Goal: Transaction & Acquisition: Purchase product/service

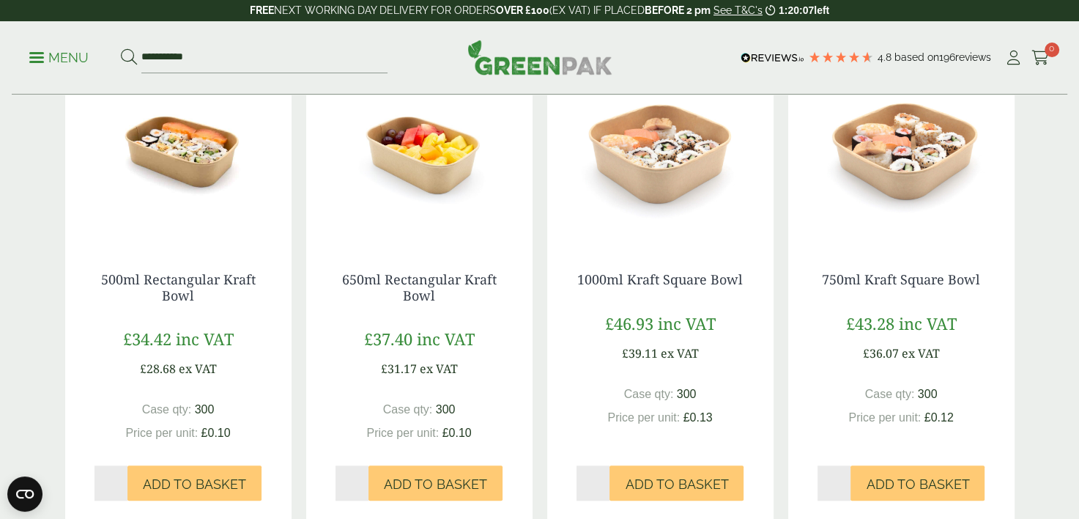
scroll to position [1319, 0]
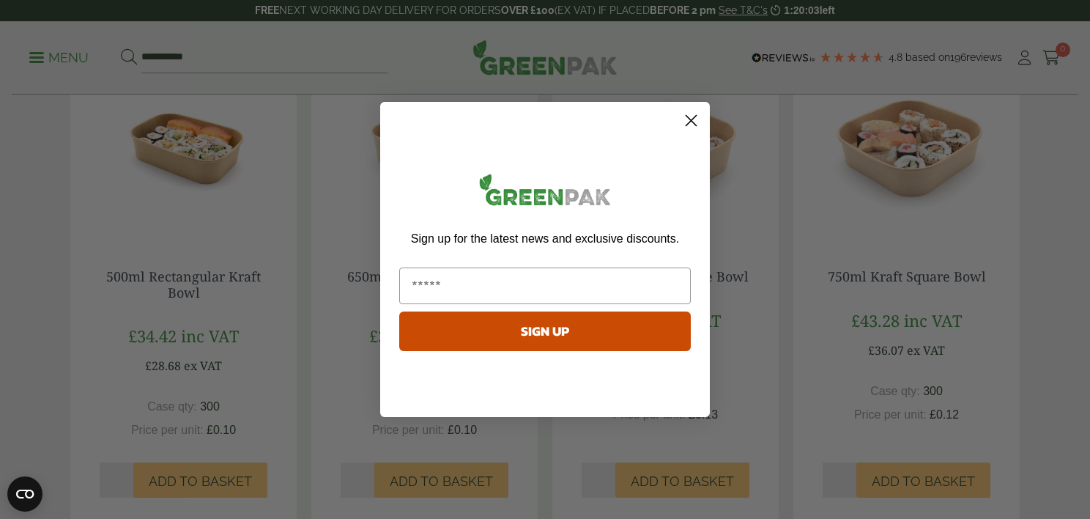
click at [685, 119] on circle "Close dialog" at bounding box center [691, 120] width 24 height 24
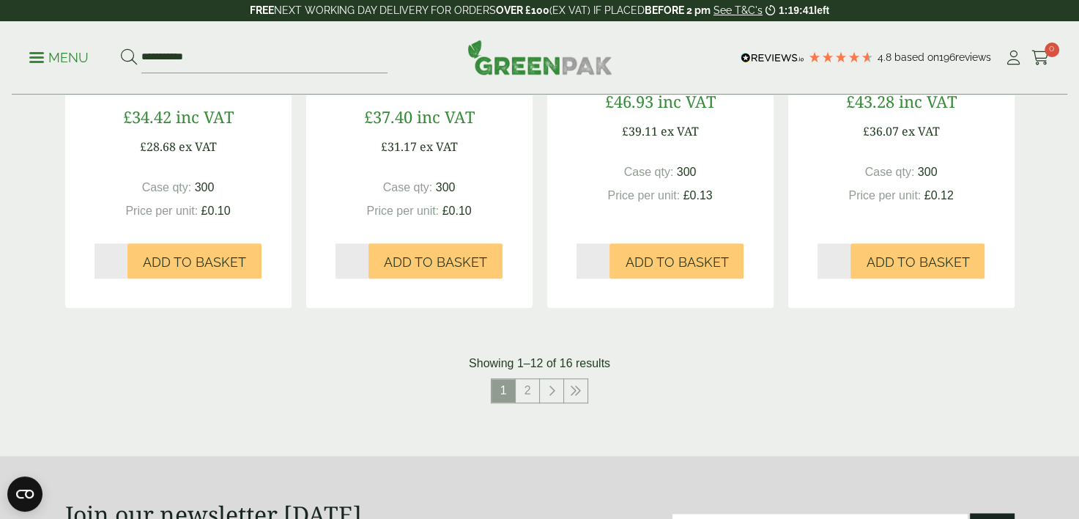
scroll to position [1612, 0]
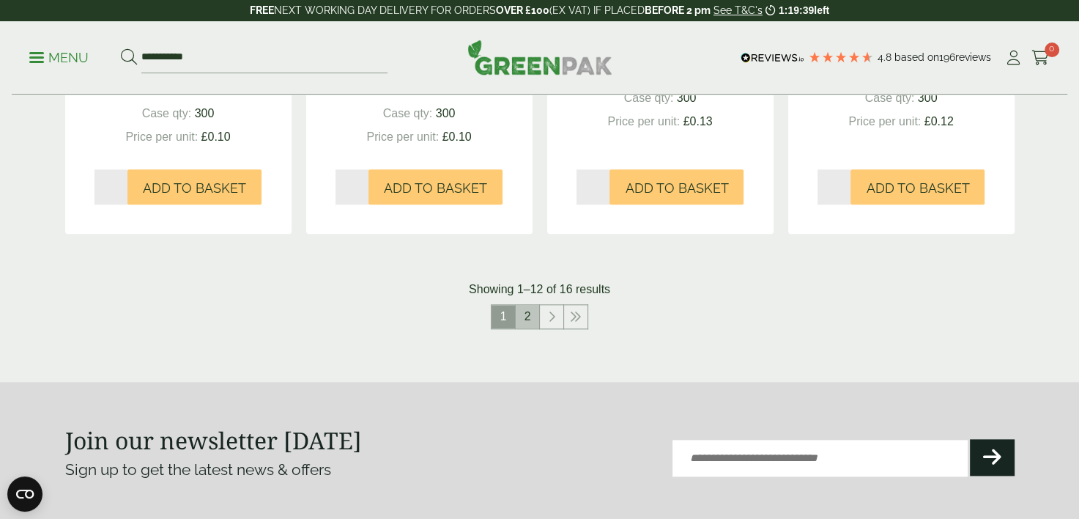
click at [530, 314] on link "2" at bounding box center [527, 316] width 23 height 23
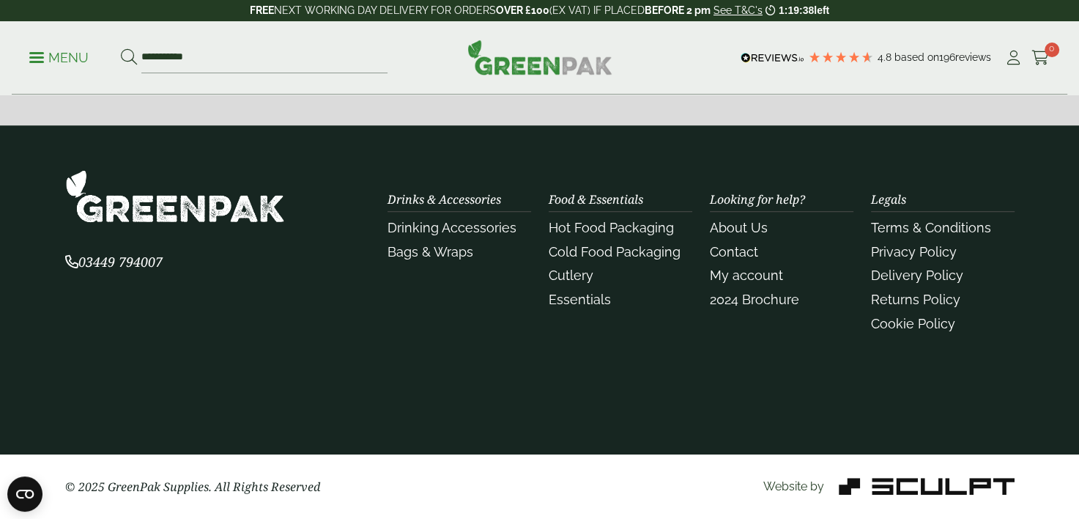
scroll to position [1021, 0]
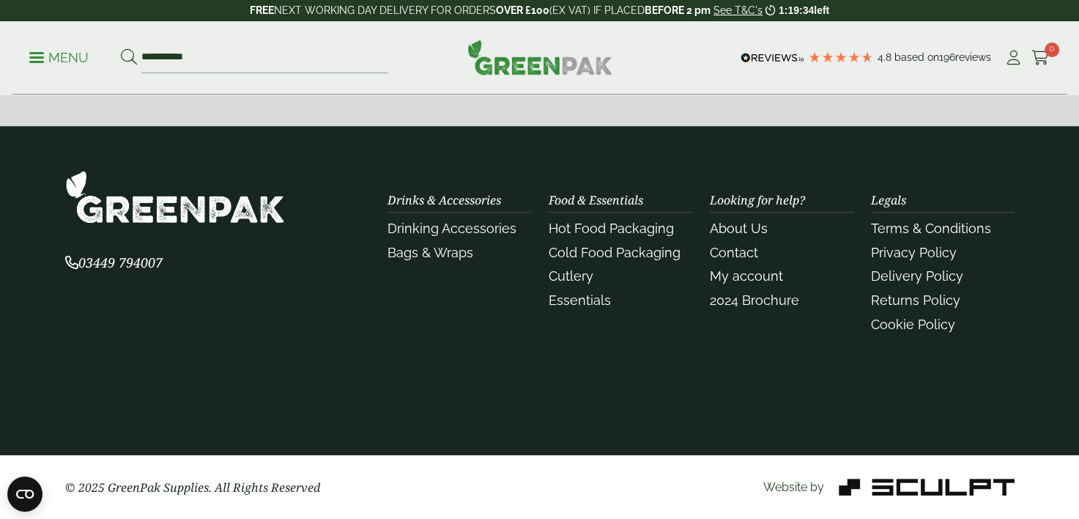
click at [530, 314] on div "Drinks & Accessories Drinking Accessories Bags & Wraps" at bounding box center [459, 265] width 161 height 144
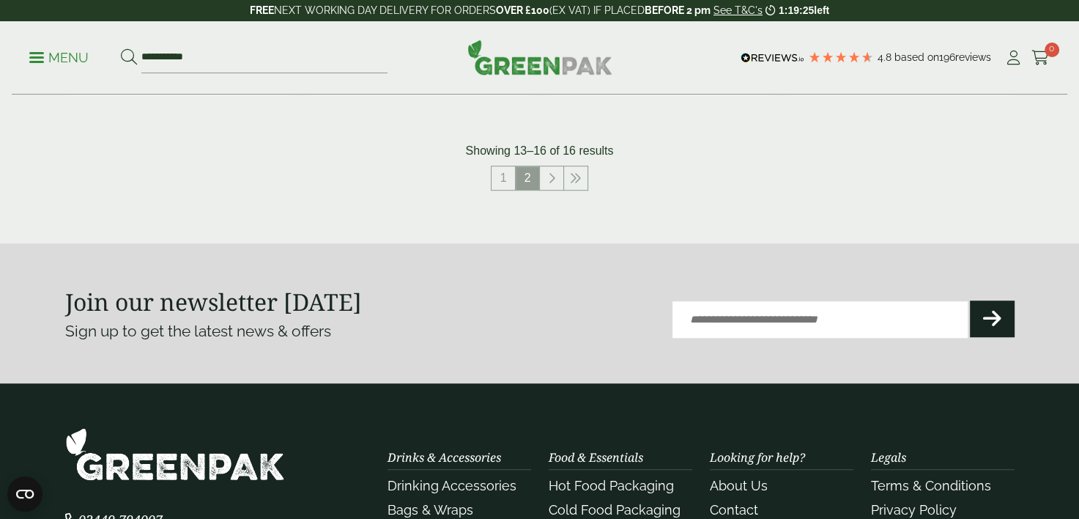
scroll to position [762, 0]
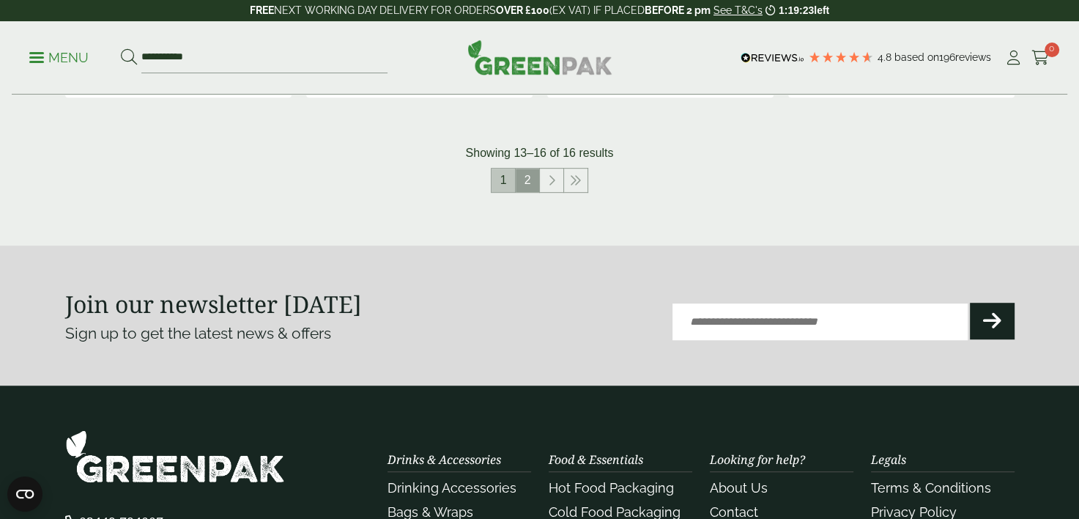
click at [501, 179] on link "1" at bounding box center [503, 179] width 23 height 23
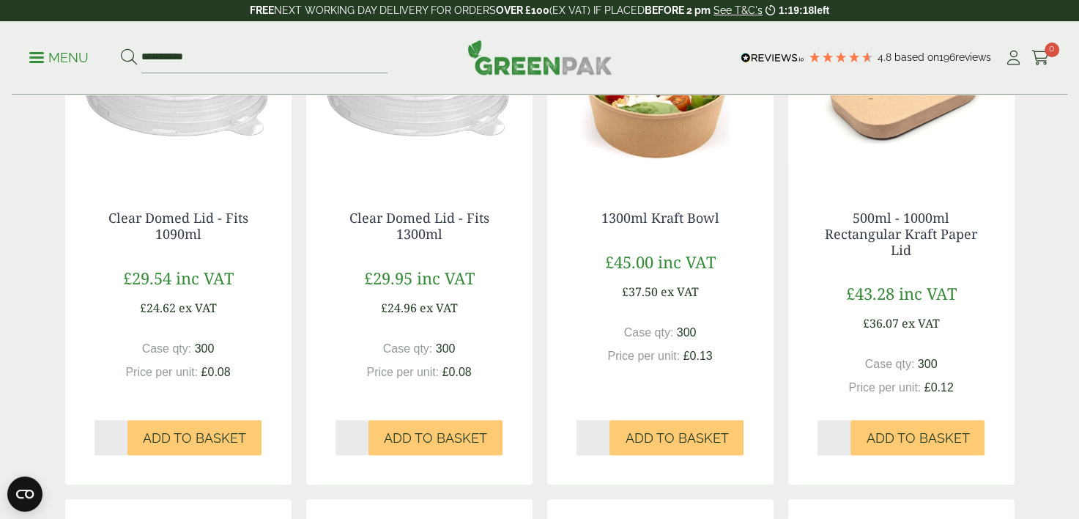
scroll to position [879, 0]
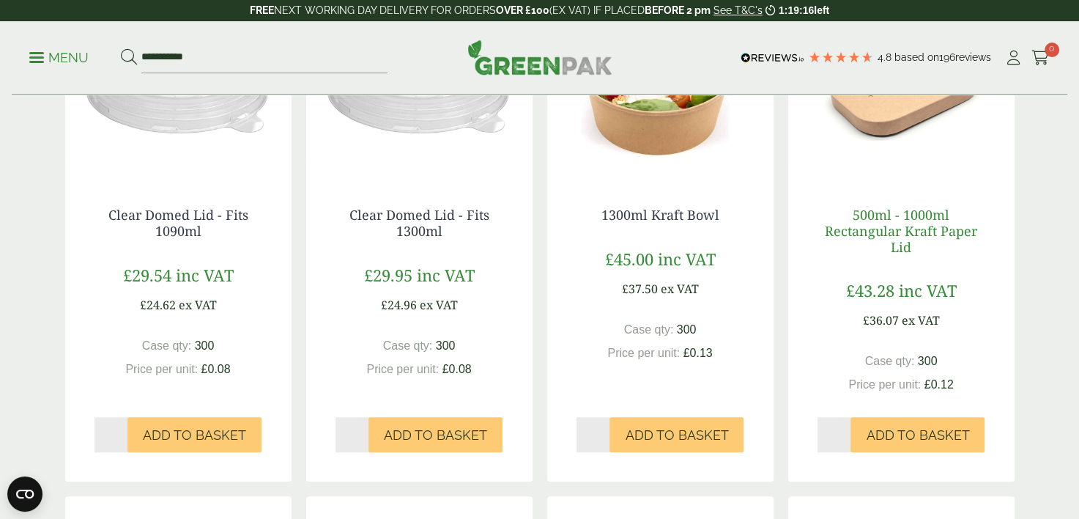
click at [894, 230] on link "500ml - 1000ml Rectangular Kraft Paper Lid" at bounding box center [901, 230] width 152 height 49
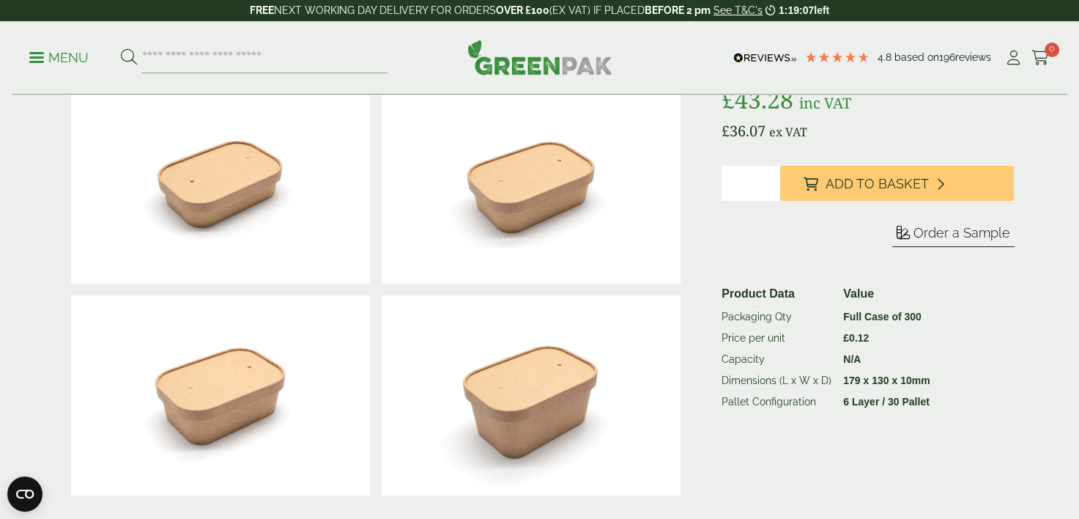
scroll to position [410, 0]
